Goal: Transaction & Acquisition: Book appointment/travel/reservation

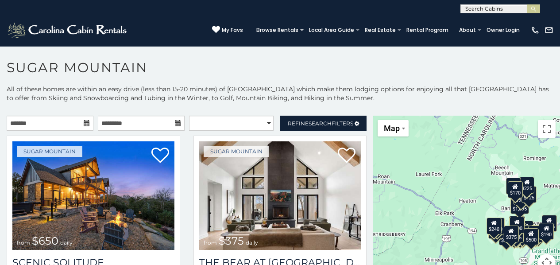
click at [85, 124] on icon at bounding box center [87, 123] width 6 height 6
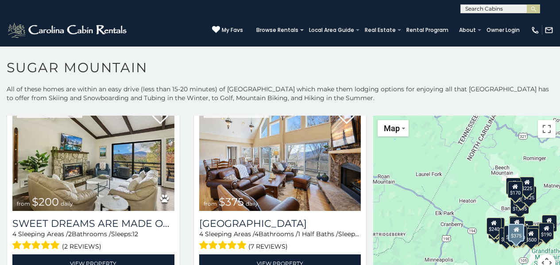
scroll to position [425, 0]
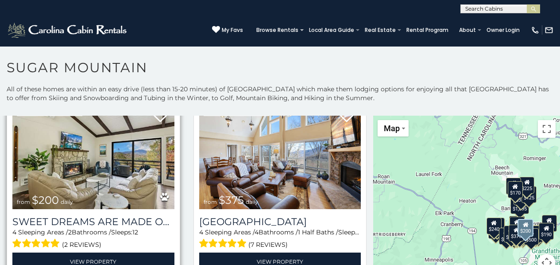
click at [100, 162] on img at bounding box center [93, 155] width 162 height 109
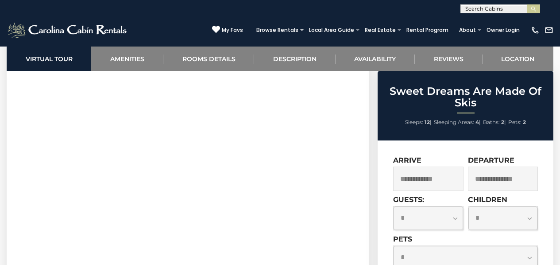
scroll to position [401, 0]
click at [429, 189] on input "text" at bounding box center [428, 179] width 70 height 24
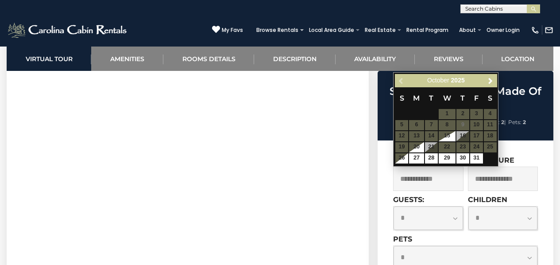
click at [154, 20] on div "(828) 295-6000 My Favs Browse Rentals Local Area Guide Activities & Attractions…" at bounding box center [280, 29] width 560 height 33
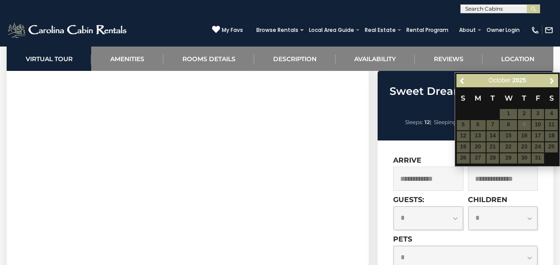
click at [160, 27] on div "(828) 295-6000 My Favs Browse Rentals Local Area Guide Activities & Attractions…" at bounding box center [280, 29] width 560 height 33
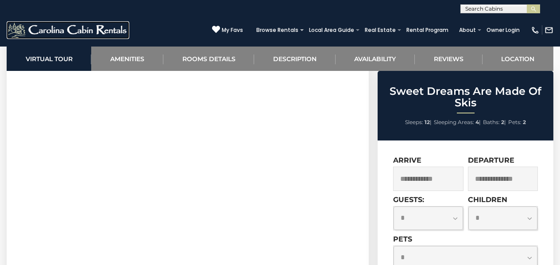
click at [84, 28] on img at bounding box center [68, 30] width 123 height 18
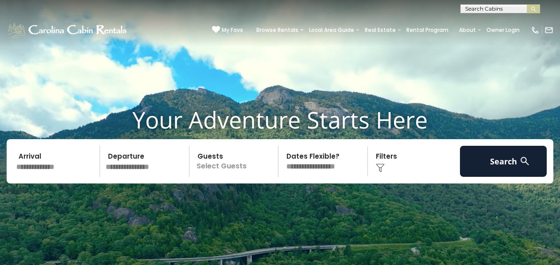
click at [38, 165] on input "text" at bounding box center [56, 161] width 87 height 31
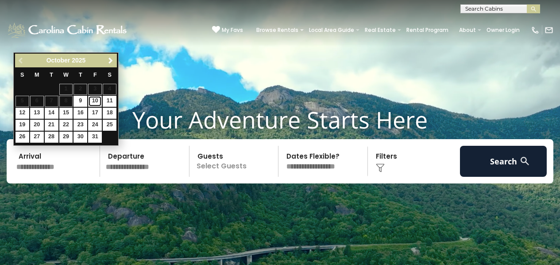
click at [99, 99] on link "10" at bounding box center [95, 101] width 14 height 11
type input "********"
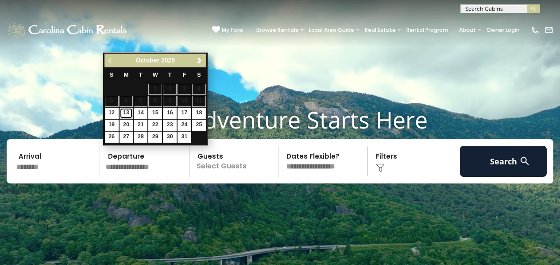
click at [128, 111] on link "13" at bounding box center [127, 113] width 14 height 11
type input "********"
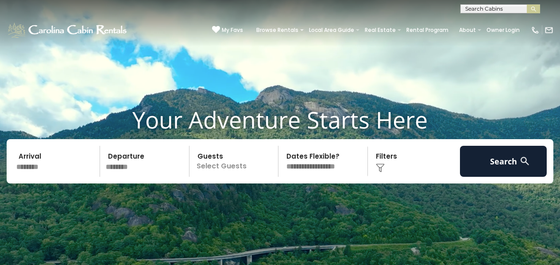
click at [230, 159] on p "Select Guests" at bounding box center [235, 161] width 86 height 31
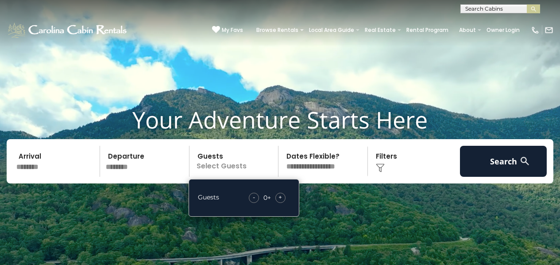
click at [279, 195] on span "+" at bounding box center [281, 197] width 4 height 9
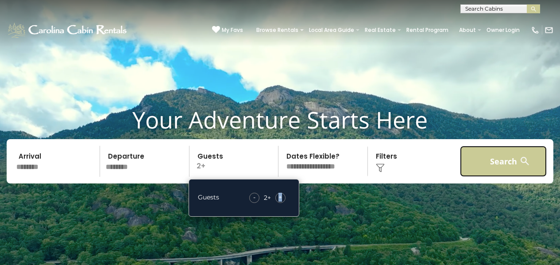
click at [502, 155] on button "Search" at bounding box center [503, 161] width 87 height 31
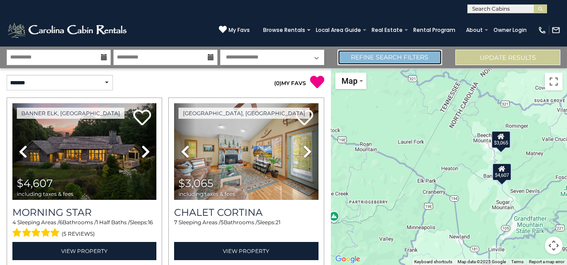
click at [383, 56] on link "Refine Search Filters" at bounding box center [390, 58] width 105 height 16
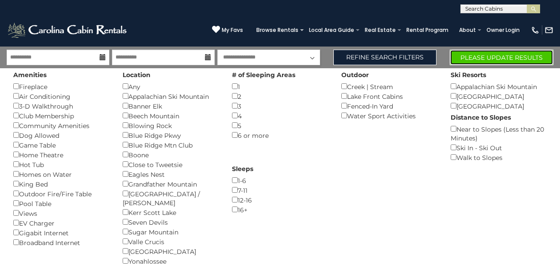
click at [471, 55] on button "Please Update Results" at bounding box center [502, 58] width 104 height 16
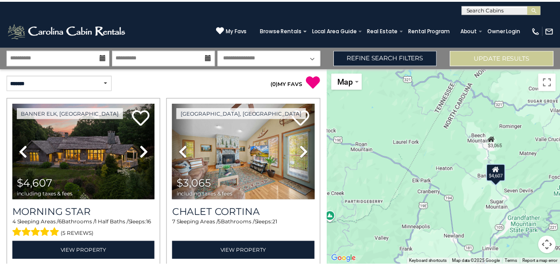
scroll to position [36, 0]
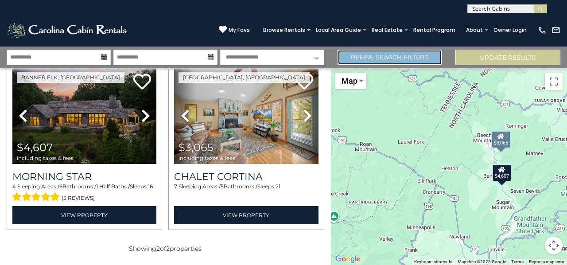
click at [399, 55] on link "Refine Search Filters" at bounding box center [390, 58] width 105 height 16
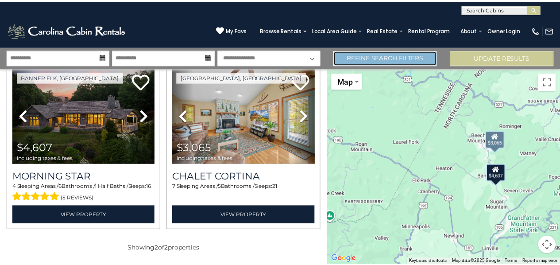
scroll to position [35, 0]
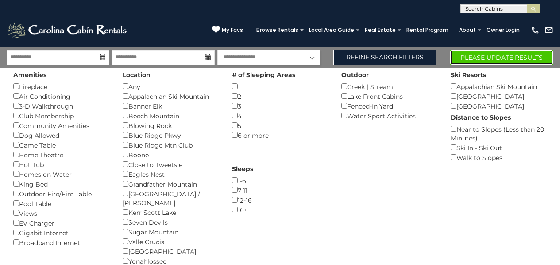
click at [473, 57] on button "Please Update Results" at bounding box center [502, 58] width 104 height 16
